Goal: Task Accomplishment & Management: Manage account settings

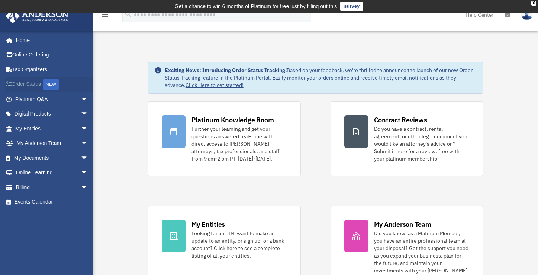
click at [40, 81] on link "Order Status NEW" at bounding box center [52, 84] width 94 height 15
click at [20, 191] on link "Billing arrow_drop_down" at bounding box center [52, 187] width 94 height 15
click at [27, 187] on link "Billing arrow_drop_down" at bounding box center [52, 187] width 94 height 15
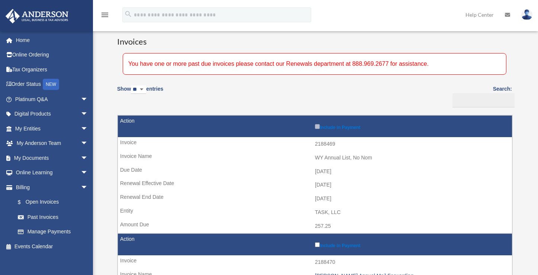
scroll to position [60, 0]
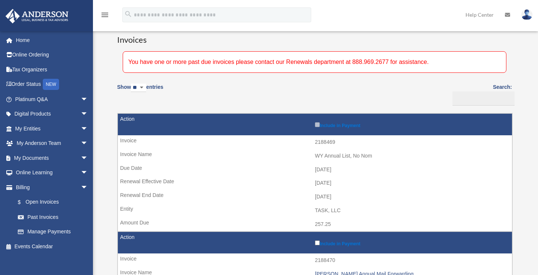
click at [315, 128] on label "Include in Payment" at bounding box center [411, 124] width 193 height 7
click at [315, 239] on label "Include in Payment" at bounding box center [411, 242] width 193 height 7
click at [315, 128] on label "Include in Payment" at bounding box center [411, 124] width 193 height 7
click at [179, 144] on td "2188469" at bounding box center [315, 142] width 394 height 14
click at [315, 128] on label "Include in Payment" at bounding box center [411, 124] width 193 height 7
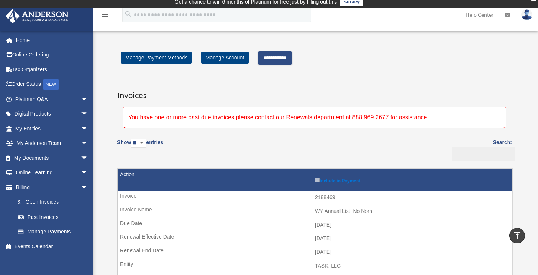
scroll to position [0, 0]
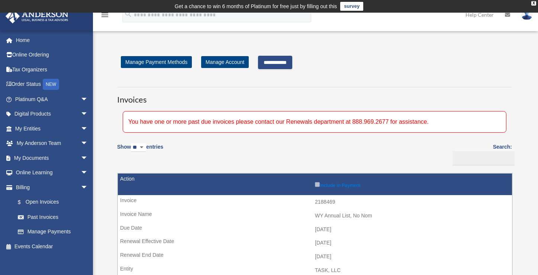
click at [276, 61] on input "**********" at bounding box center [275, 62] width 34 height 13
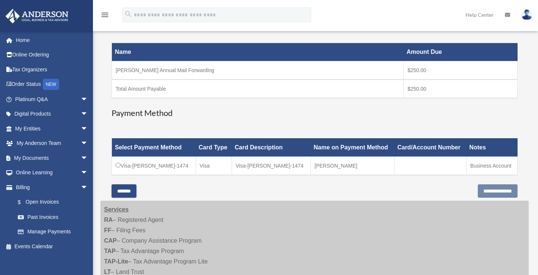
scroll to position [124, 0]
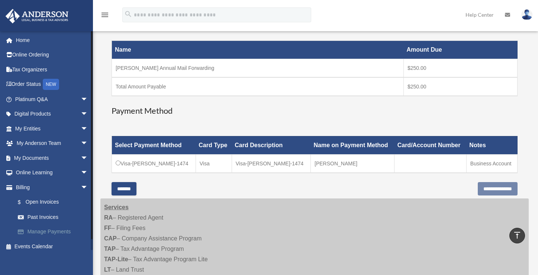
click at [37, 231] on link "Manage Payments" at bounding box center [54, 232] width 89 height 15
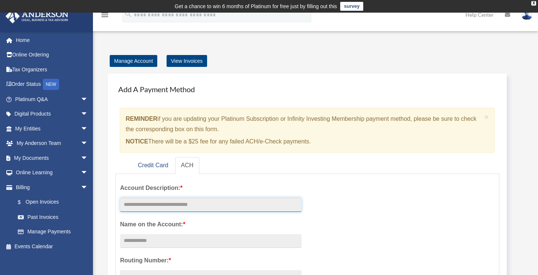
click at [162, 203] on input "text" at bounding box center [211, 205] width 182 height 14
click at [156, 165] on link "Credit Card" at bounding box center [153, 165] width 42 height 17
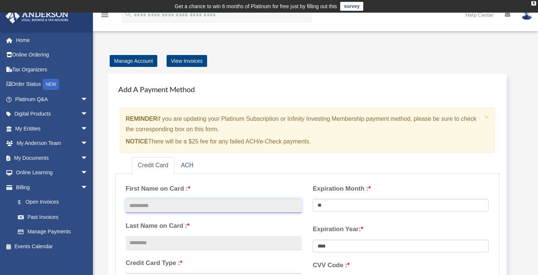
click at [155, 205] on input "text" at bounding box center [214, 206] width 176 height 14
type input "*******"
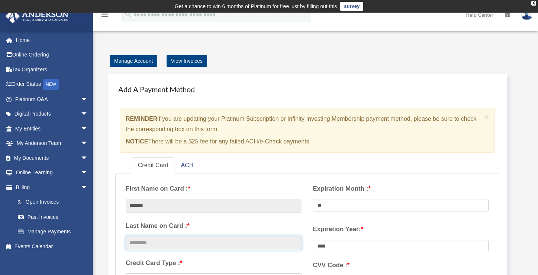
click at [150, 241] on input "text" at bounding box center [214, 243] width 176 height 14
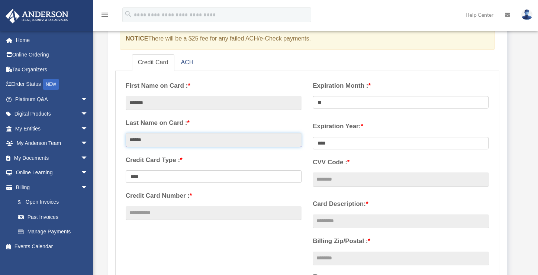
scroll to position [103, 0]
type input "******"
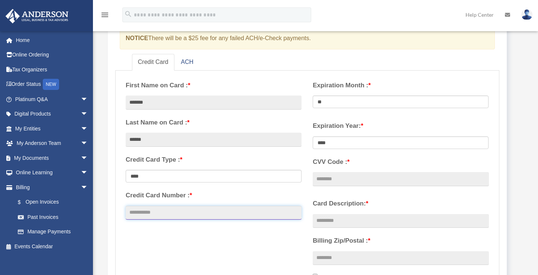
click at [139, 214] on input "Credit Card Number : *" at bounding box center [214, 213] width 176 height 14
type input "**********"
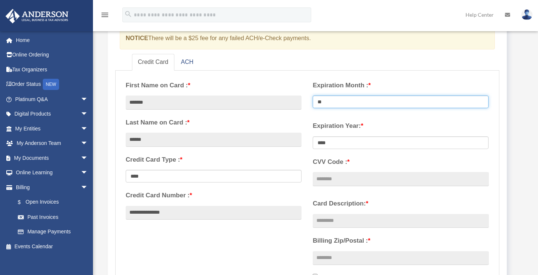
click at [339, 100] on select "** ** ** ** ** ** ** ** ** ** ** **" at bounding box center [401, 102] width 176 height 13
select select "**"
click at [313, 96] on select "** ** ** ** ** ** ** ** ** ** ** **" at bounding box center [401, 102] width 176 height 13
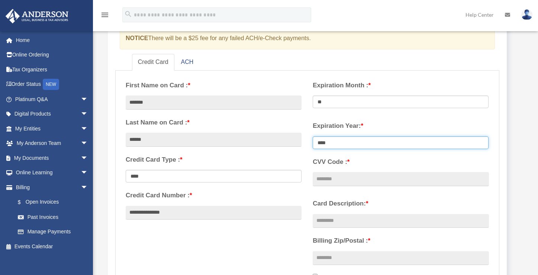
click at [336, 139] on select "**** **** **** **** **** **** **** **** ****" at bounding box center [401, 143] width 176 height 13
select select "****"
click at [313, 137] on select "**** **** **** **** **** **** **** **** ****" at bounding box center [401, 143] width 176 height 13
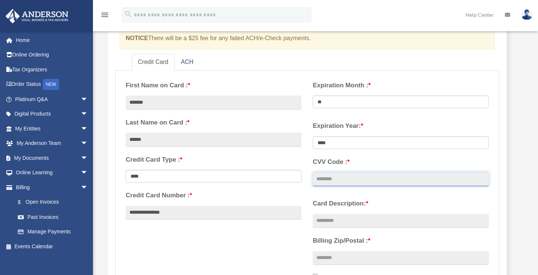
click at [340, 174] on input "CVV Code : *" at bounding box center [401, 179] width 176 height 14
type input "***"
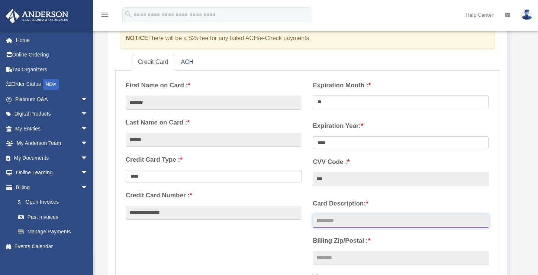
click at [334, 221] on input "Card Description: *" at bounding box center [401, 221] width 176 height 14
type input "**********"
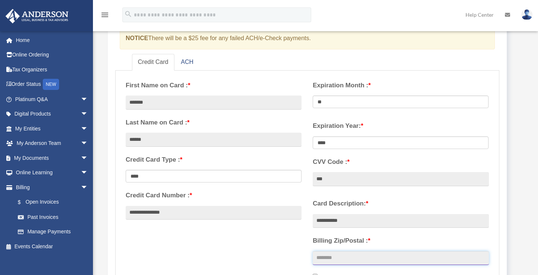
click at [333, 257] on input "Billing Zip/Postal : *" at bounding box center [401, 258] width 176 height 14
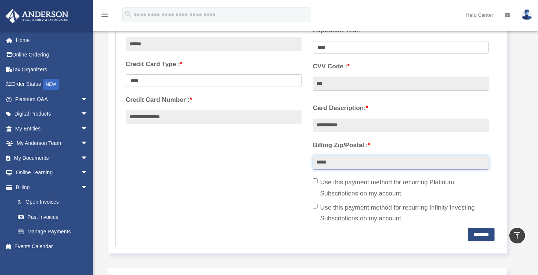
scroll to position [202, 0]
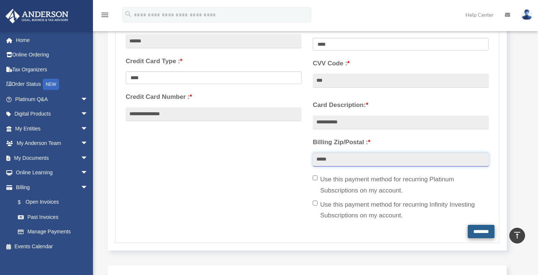
type input "*****"
click at [468, 230] on input "********" at bounding box center [481, 231] width 27 height 13
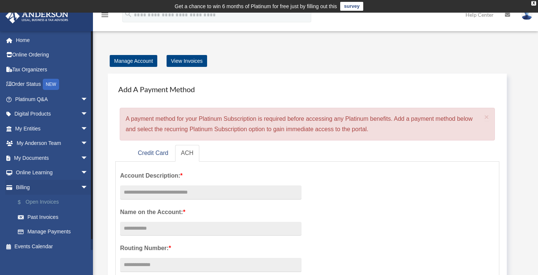
click at [42, 202] on link "$ Open Invoices" at bounding box center [54, 202] width 89 height 15
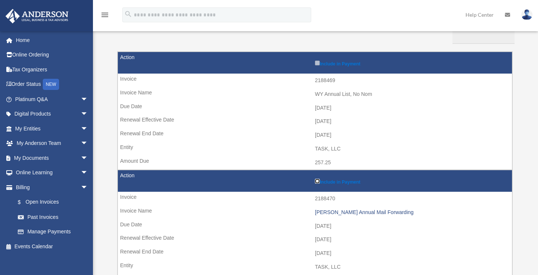
scroll to position [122, 0]
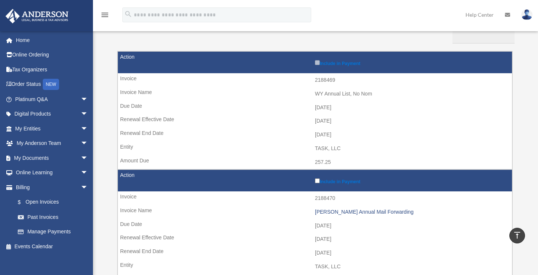
drag, startPoint x: 538, startPoint y: 62, endPoint x: 540, endPoint y: 41, distance: 20.6
click at [538, 41] on html "X Get a chance to win 6 months of Platinum for free just by filling out this su…" at bounding box center [269, 259] width 538 height 762
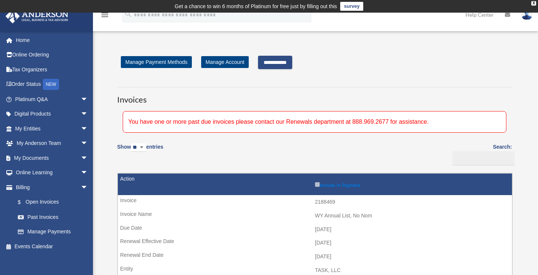
click at [285, 58] on input "**********" at bounding box center [275, 62] width 34 height 13
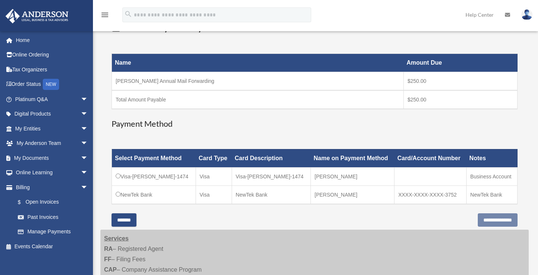
scroll to position [113, 0]
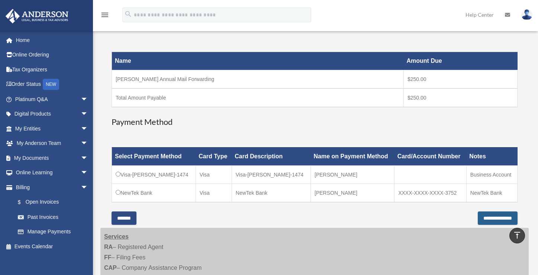
click at [486, 218] on input "**********" at bounding box center [498, 218] width 40 height 13
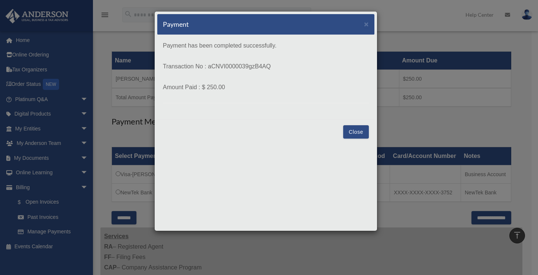
click at [347, 132] on button "Close" at bounding box center [356, 131] width 26 height 13
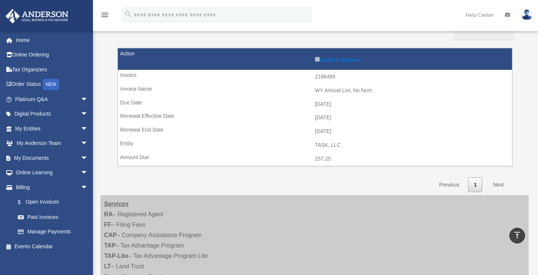
scroll to position [126, 0]
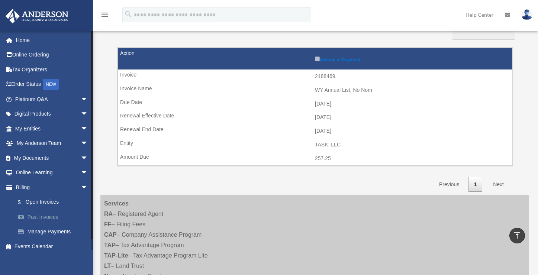
click at [45, 215] on link "Past Invoices" at bounding box center [54, 217] width 89 height 15
click at [315, 62] on label "Include in Payment" at bounding box center [411, 58] width 193 height 7
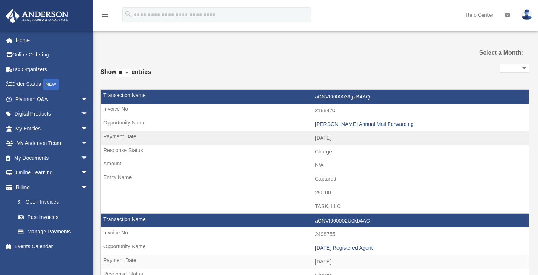
select select
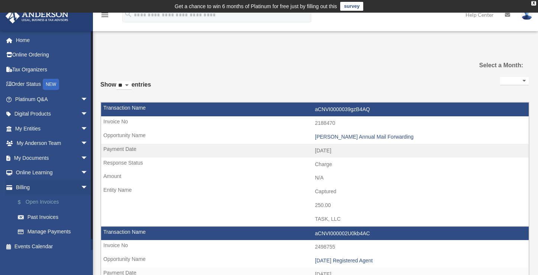
click at [44, 204] on link "$ Open Invoices" at bounding box center [54, 202] width 89 height 15
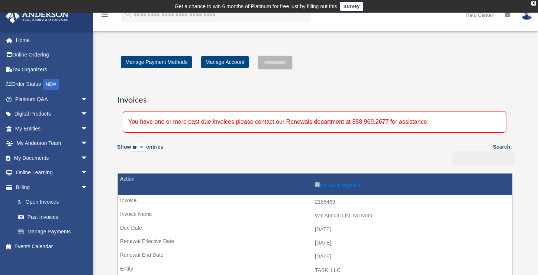
click at [315, 188] on label "Include in Payment" at bounding box center [411, 184] width 193 height 7
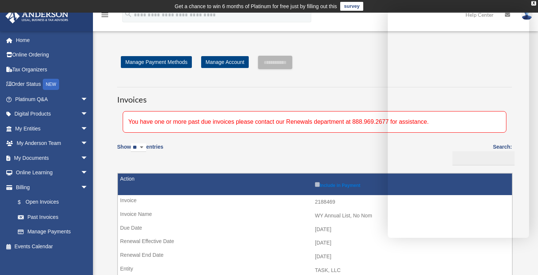
click at [335, 89] on h3 "Invoices" at bounding box center [314, 96] width 395 height 19
click at [370, 232] on div "Show ** ** ** *** entries Search: Pay Invoice # Invoice Name Due Date Renewal E…" at bounding box center [314, 227] width 395 height 179
click at [365, 77] on div "**********" at bounding box center [315, 187] width 406 height 262
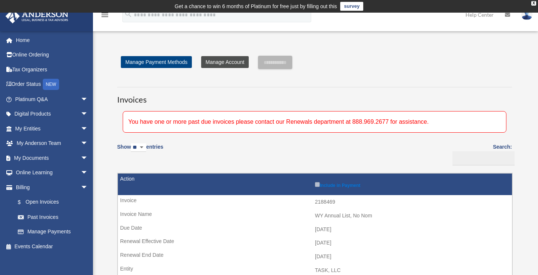
click at [218, 64] on link "Manage Account" at bounding box center [225, 62] width 48 height 12
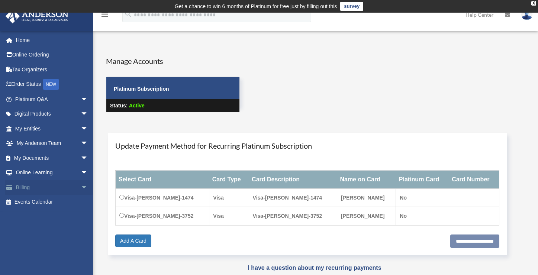
click at [23, 180] on link "Billing arrow_drop_down" at bounding box center [52, 187] width 94 height 15
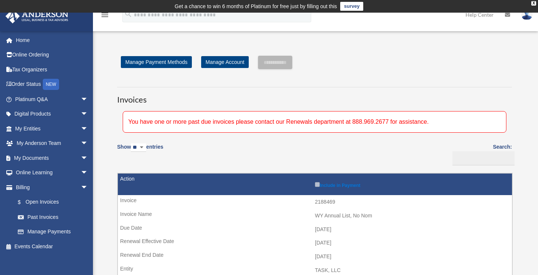
click at [315, 188] on label "Include in Payment" at bounding box center [411, 184] width 193 height 7
click at [20, 35] on link "Home" at bounding box center [52, 40] width 94 height 15
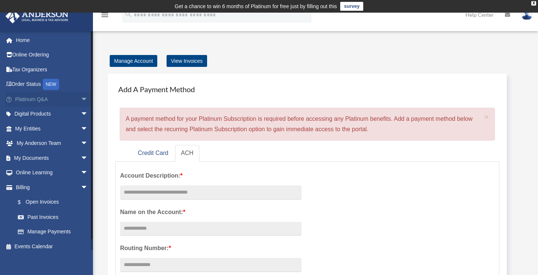
click at [19, 96] on link "Platinum Q&A arrow_drop_down" at bounding box center [52, 99] width 94 height 15
click at [81, 98] on span "arrow_drop_down" at bounding box center [88, 99] width 15 height 15
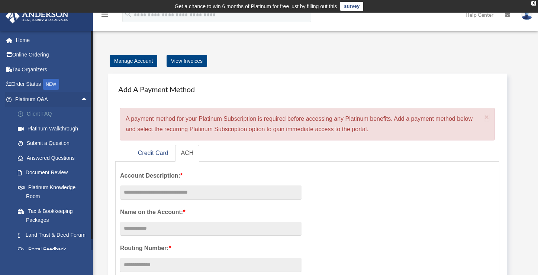
click at [33, 112] on link "Client FAQ" at bounding box center [54, 114] width 89 height 15
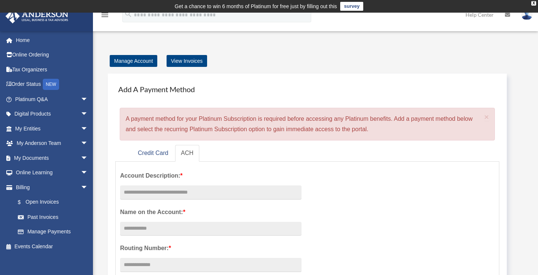
click at [494, 67] on div "Add A Payment Method × A payment method for your Platinum Subscription is requi…" at bounding box center [317, 262] width 435 height 393
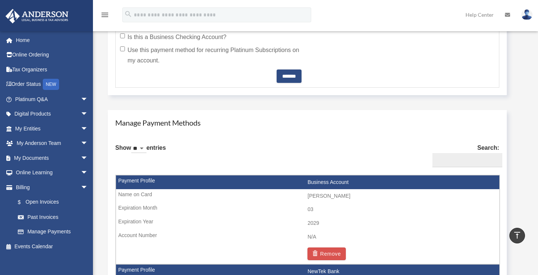
scroll to position [384, 0]
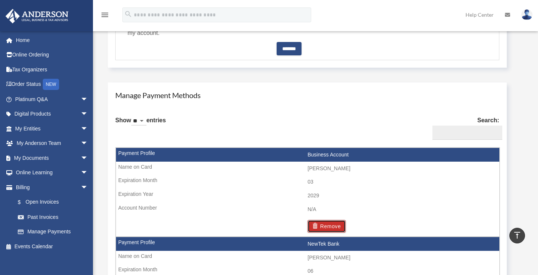
click at [346, 220] on button "Remove" at bounding box center [327, 226] width 38 height 13
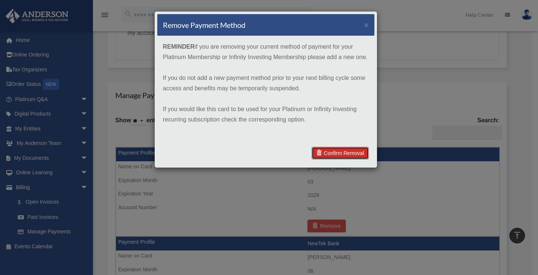
click at [330, 154] on link "Confirm Removal" at bounding box center [340, 153] width 57 height 13
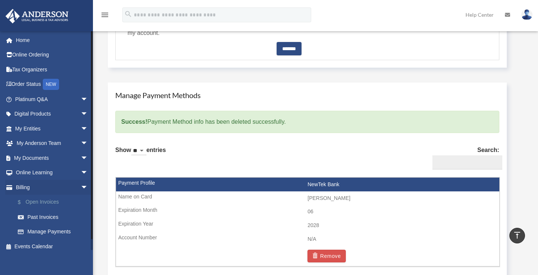
click at [39, 205] on link "$ Open Invoices" at bounding box center [54, 202] width 89 height 15
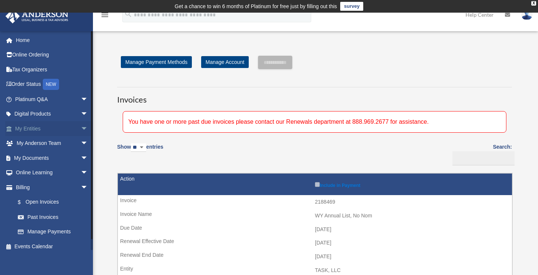
click at [36, 127] on link "My Entities arrow_drop_down" at bounding box center [52, 128] width 94 height 15
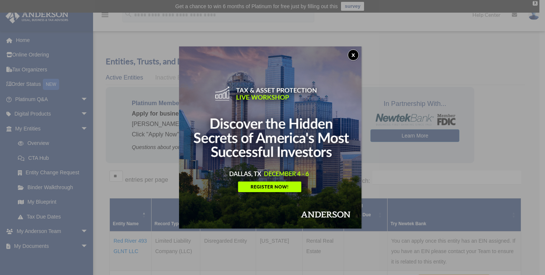
click at [510, 234] on div "x" at bounding box center [272, 137] width 545 height 275
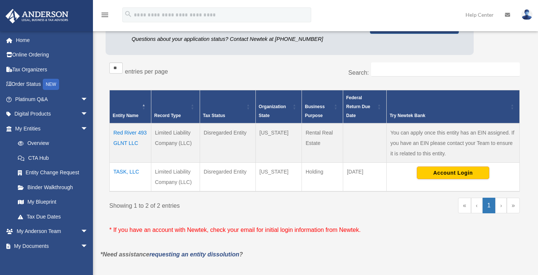
scroll to position [118, 0]
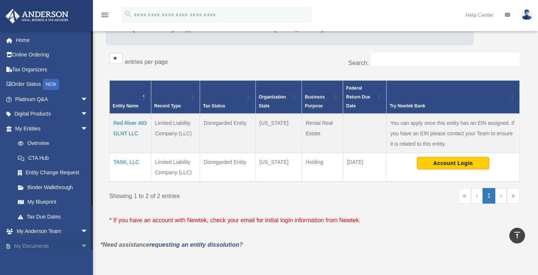
click at [40, 244] on link "My Documents arrow_drop_down" at bounding box center [52, 246] width 94 height 15
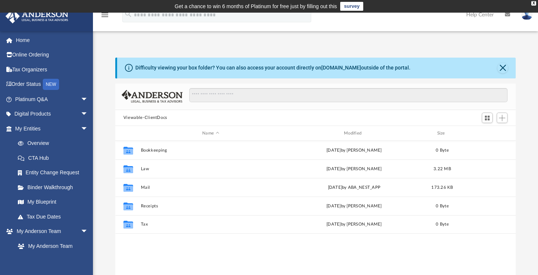
scroll to position [163, 394]
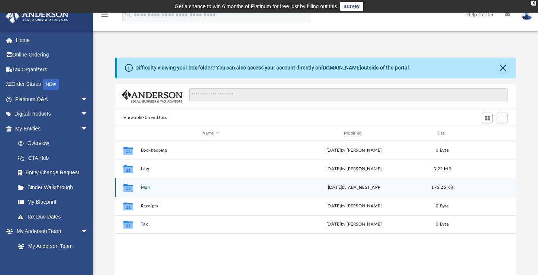
click at [160, 190] on div "Collaborated Folder Mail [DATE] by ABA_NEST_APP 173.26 KB" at bounding box center [315, 187] width 401 height 19
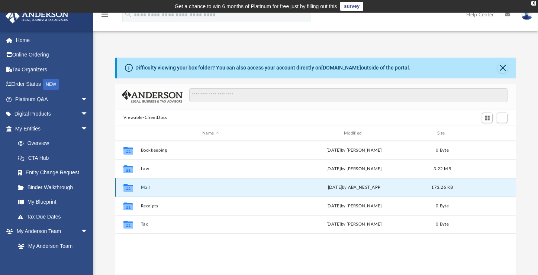
click at [160, 190] on div "Collaborated Folder Mail [DATE] by ABA_NEST_APP 173.26 KB" at bounding box center [315, 187] width 401 height 19
click at [124, 187] on icon "grid" at bounding box center [129, 189] width 10 height 6
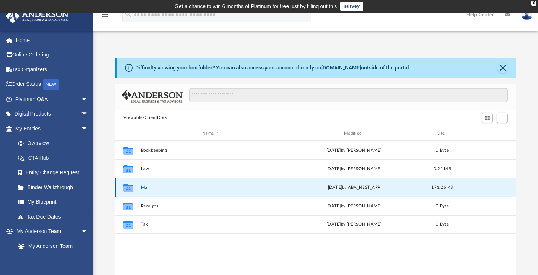
click at [124, 187] on icon "grid" at bounding box center [129, 189] width 10 height 6
click at [447, 188] on span "173.26 KB" at bounding box center [443, 188] width 22 height 4
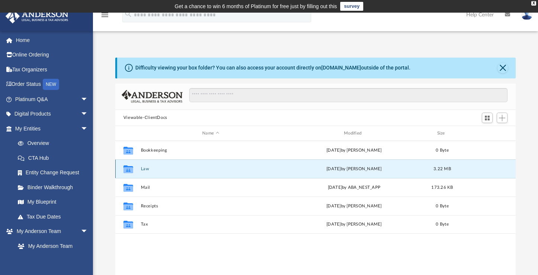
click at [154, 167] on button "Law" at bounding box center [211, 169] width 140 height 5
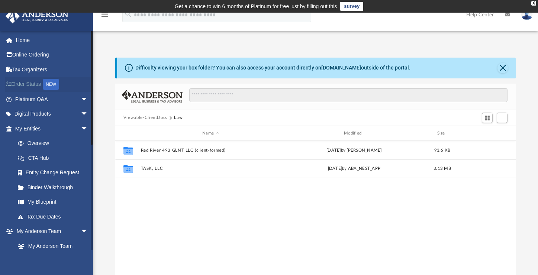
click at [35, 82] on link "Order Status NEW" at bounding box center [52, 84] width 94 height 15
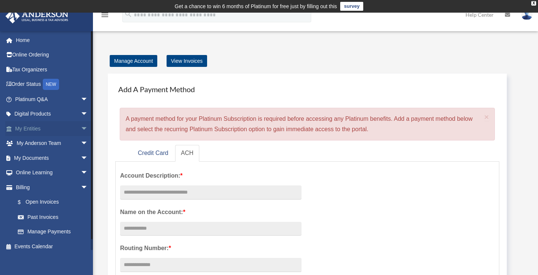
click at [40, 128] on link "My Entities arrow_drop_down" at bounding box center [52, 128] width 94 height 15
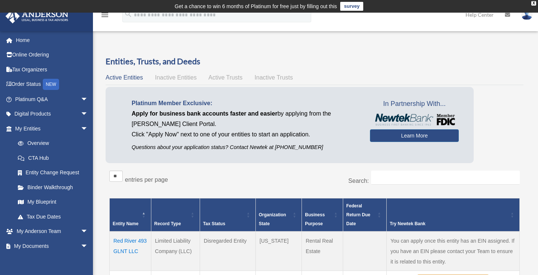
click at [188, 77] on span "Inactive Entities" at bounding box center [176, 77] width 42 height 6
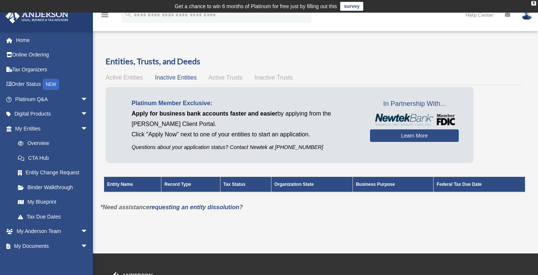
click at [231, 78] on span "Active Trusts" at bounding box center [226, 77] width 34 height 6
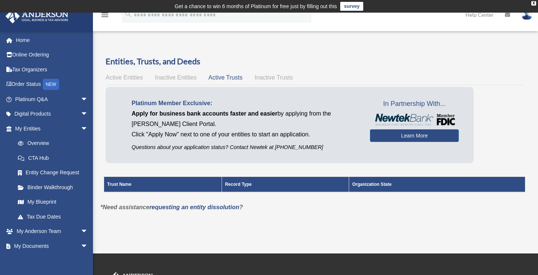
click at [262, 78] on span "Inactive Trusts" at bounding box center [274, 77] width 38 height 6
click at [117, 76] on span "Active Entities" at bounding box center [124, 77] width 37 height 6
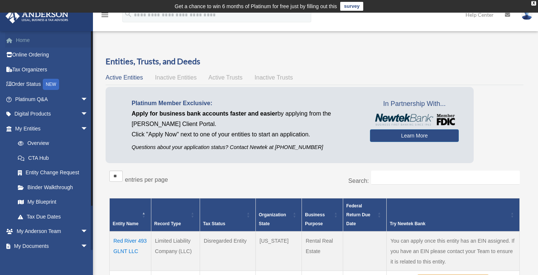
click at [22, 39] on link "Home" at bounding box center [52, 40] width 94 height 15
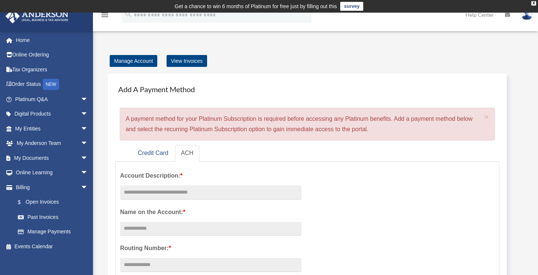
click at [103, 15] on icon "menu" at bounding box center [104, 14] width 9 height 9
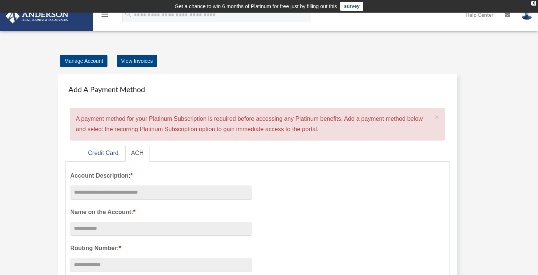
click at [20, 15] on img at bounding box center [36, 16] width 67 height 15
click at [12, 16] on img at bounding box center [36, 16] width 67 height 15
click at [19, 22] on img at bounding box center [36, 16] width 67 height 15
click at [535, 3] on div "X" at bounding box center [534, 3] width 5 height 4
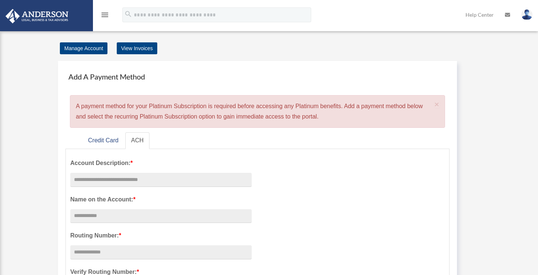
click at [529, 16] on img at bounding box center [527, 14] width 11 height 11
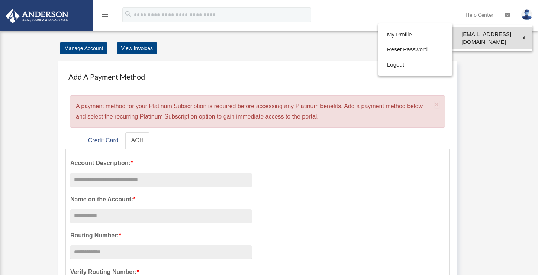
click at [523, 36] on link "[EMAIL_ADDRESS][DOMAIN_NAME]" at bounding box center [493, 38] width 80 height 22
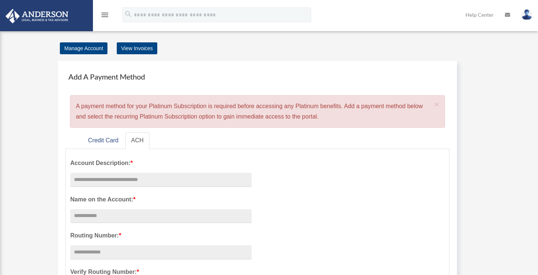
click at [528, 12] on img at bounding box center [527, 14] width 11 height 11
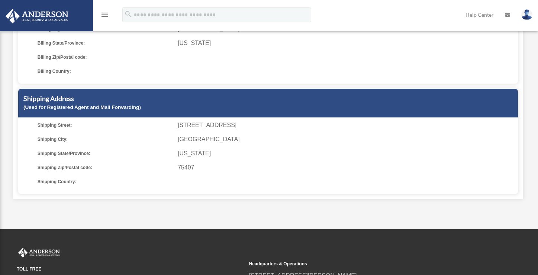
scroll to position [166, 0]
click at [527, 15] on img at bounding box center [527, 14] width 11 height 11
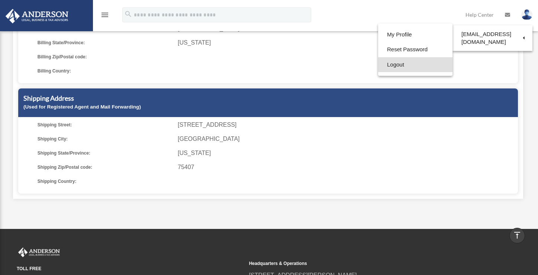
click at [393, 68] on link "Logout" at bounding box center [415, 64] width 74 height 15
